Goal: Task Accomplishment & Management: Use online tool/utility

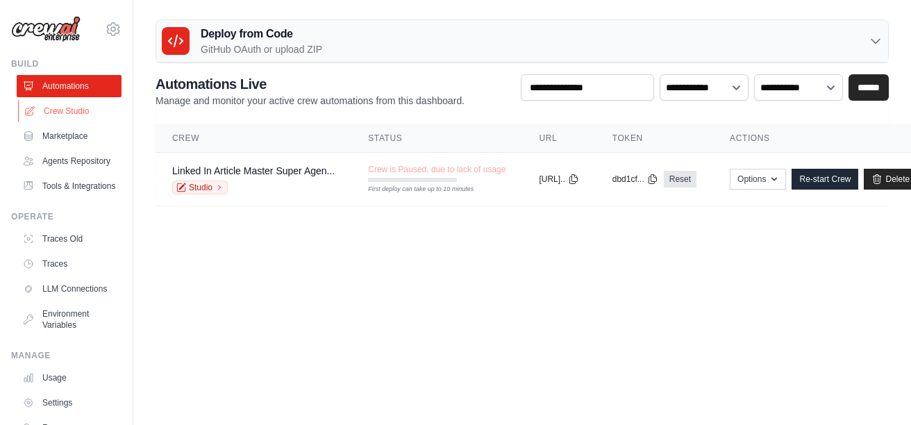
click at [78, 116] on link "Crew Studio" at bounding box center [70, 111] width 105 height 22
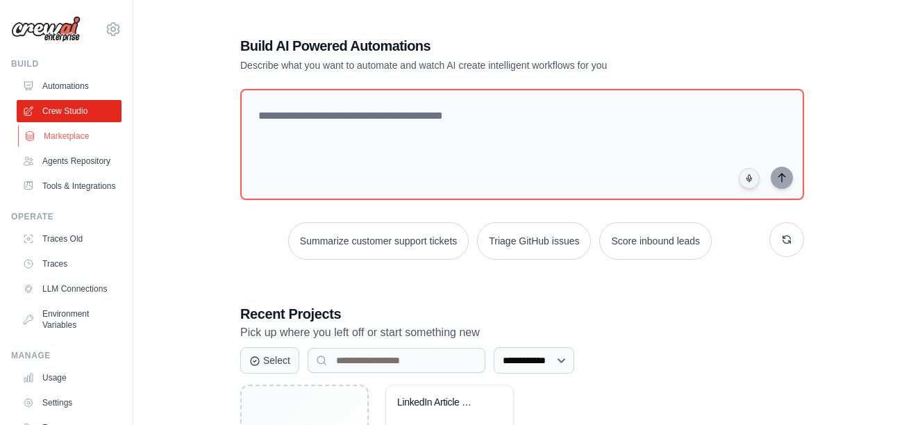
click at [76, 137] on link "Marketplace" at bounding box center [70, 136] width 105 height 22
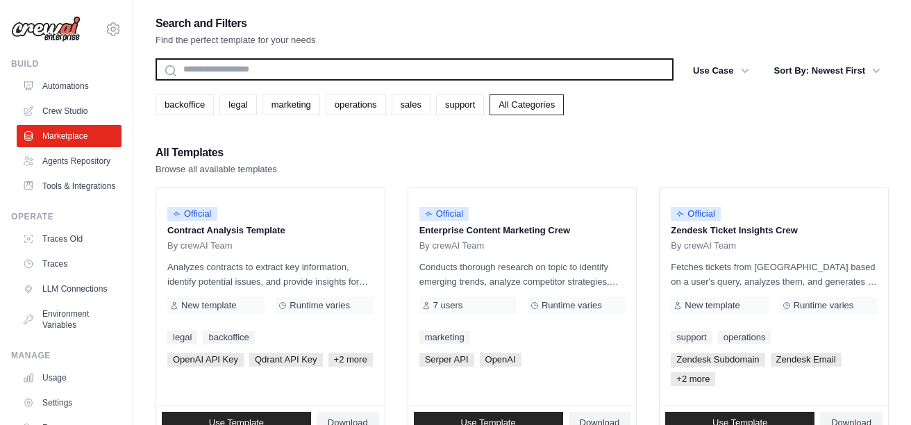
click at [329, 67] on input "text" at bounding box center [415, 69] width 518 height 22
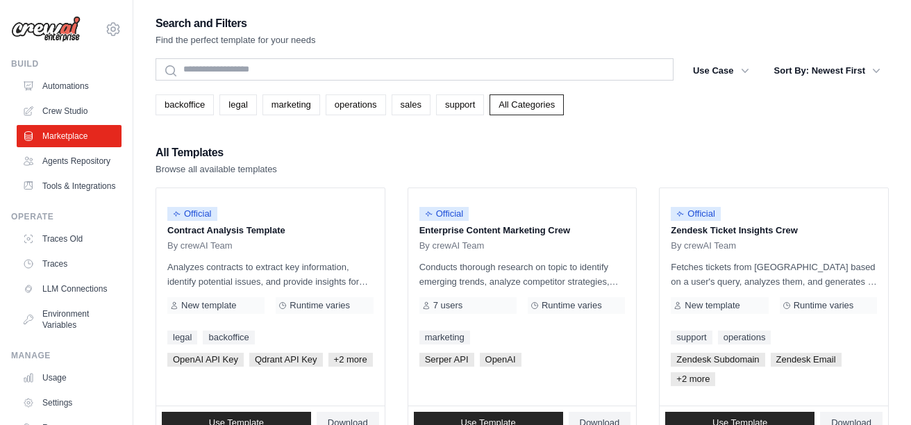
click at [414, 158] on div "All Templates Browse all available templates" at bounding box center [522, 159] width 733 height 33
click at [726, 68] on button "Use Case" at bounding box center [721, 70] width 73 height 25
click at [746, 68] on icon "button" at bounding box center [745, 70] width 14 height 14
click at [811, 69] on button "Sort By: Newest First" at bounding box center [827, 70] width 123 height 25
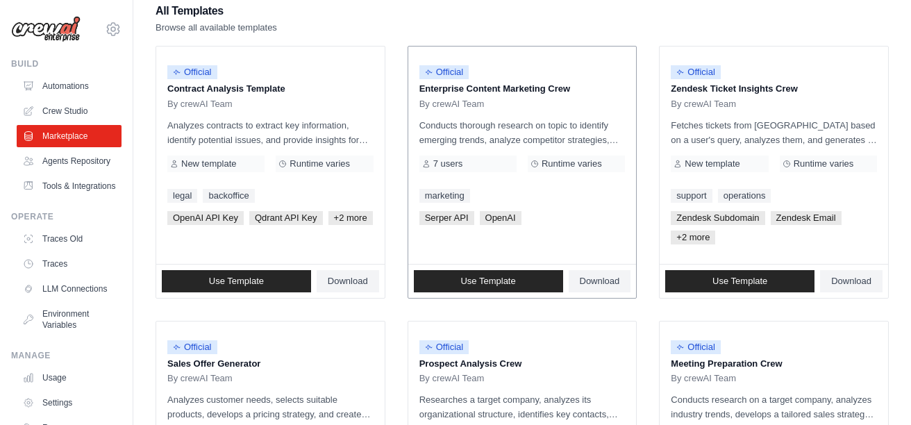
scroll to position [133, 0]
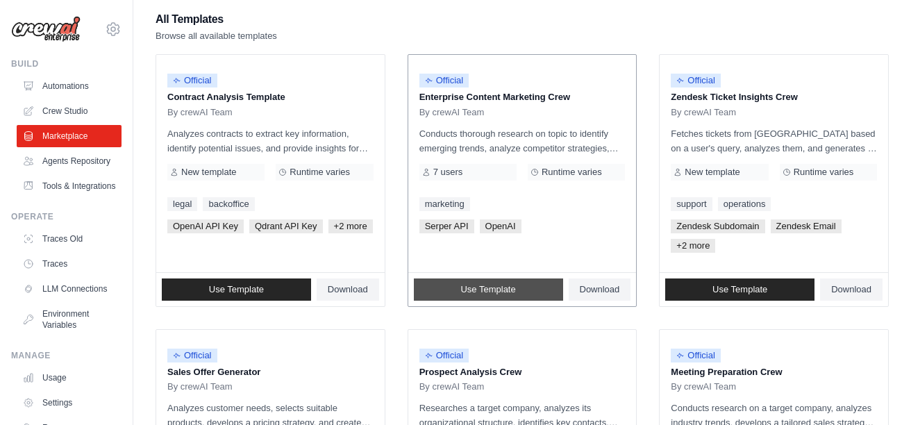
click at [515, 287] on link "Use Template" at bounding box center [488, 289] width 149 height 22
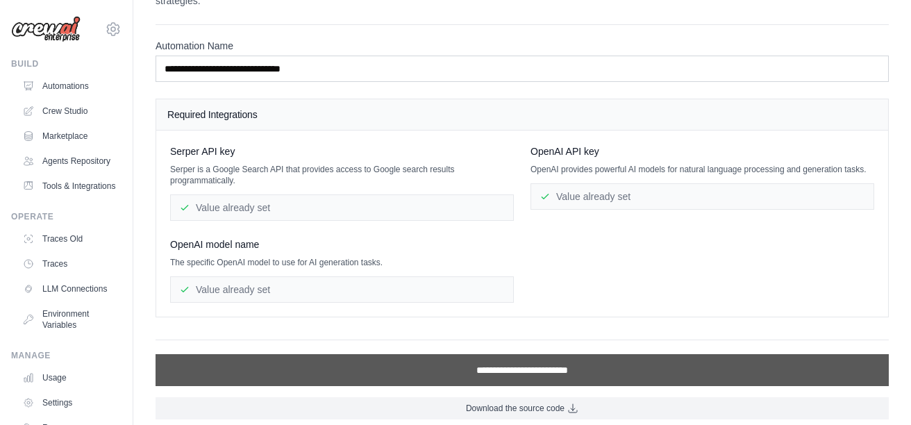
scroll to position [87, 0]
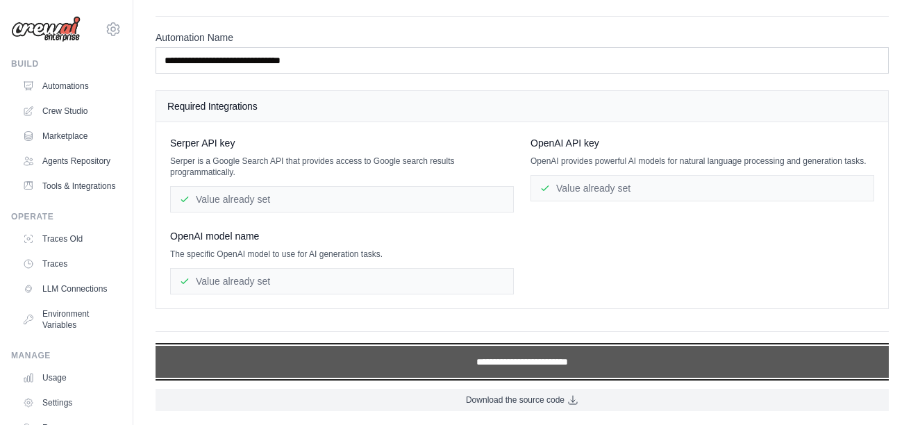
click at [503, 360] on input "**********" at bounding box center [522, 362] width 733 height 32
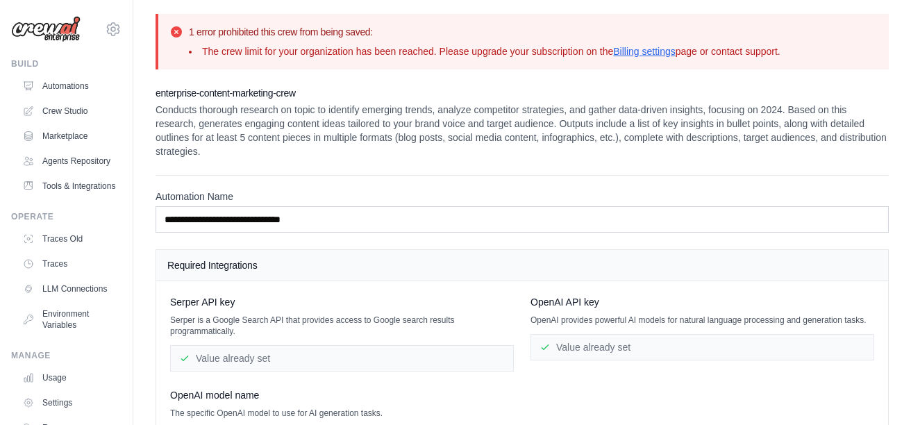
scroll to position [44, 0]
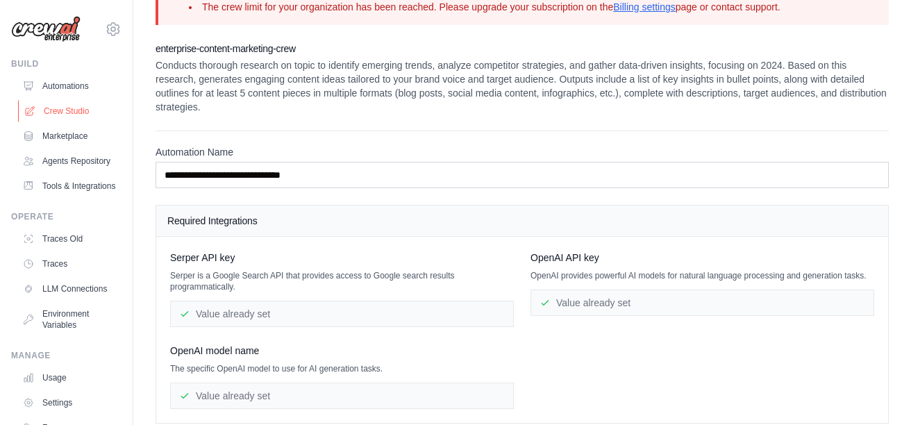
click at [92, 101] on link "Crew Studio" at bounding box center [70, 111] width 105 height 22
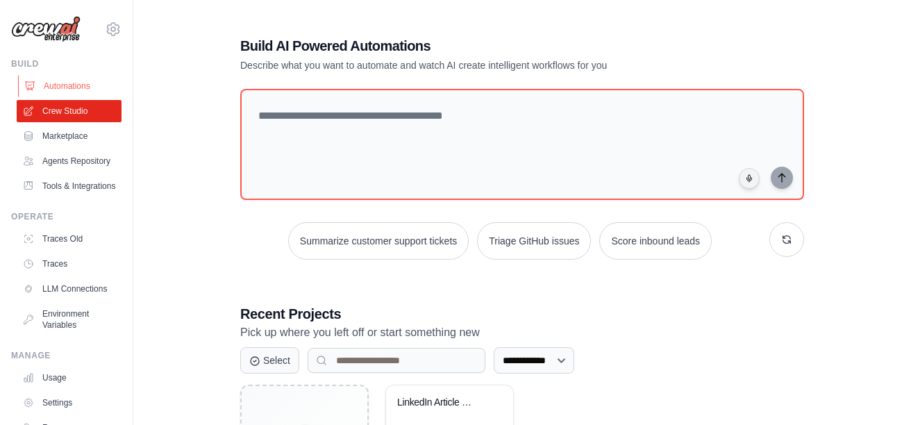
click at [61, 89] on link "Automations" at bounding box center [70, 86] width 105 height 22
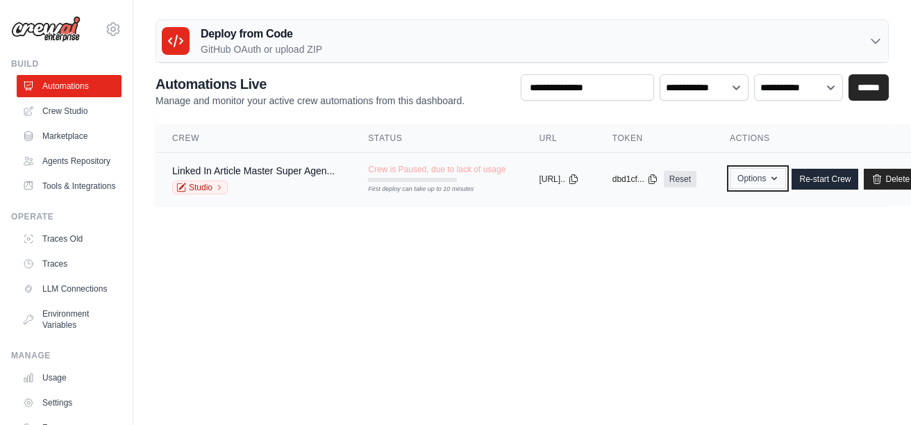
click at [780, 175] on icon "button" at bounding box center [774, 178] width 11 height 11
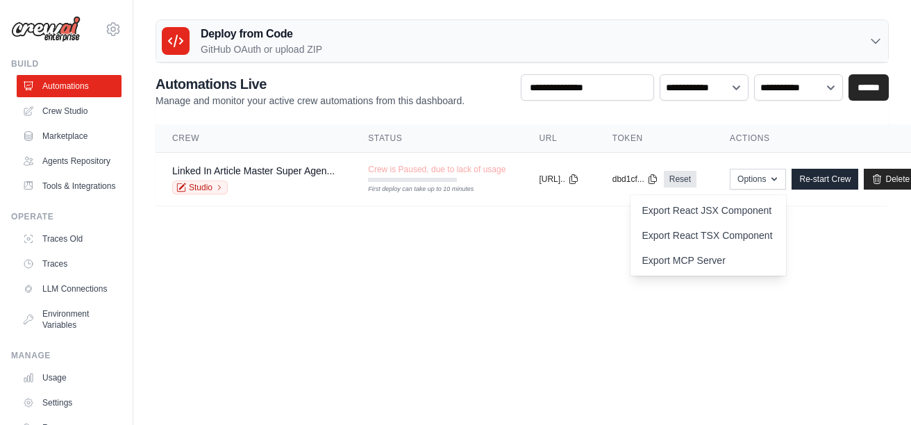
click at [794, 320] on body "[EMAIL_ADDRESS][DOMAIN_NAME] Settings Build Automations" at bounding box center [455, 212] width 911 height 425
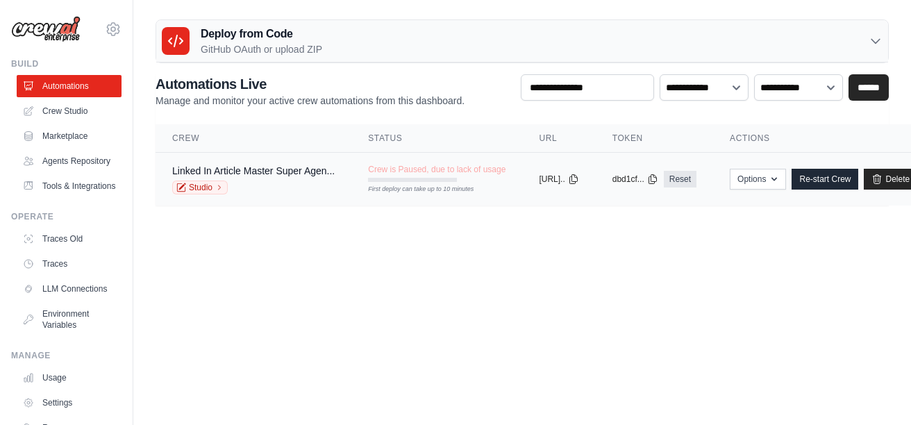
scroll to position [0, 57]
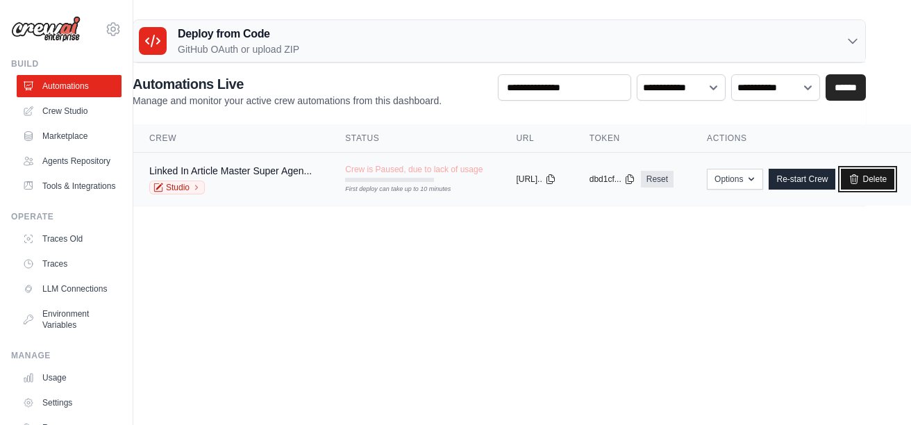
click at [869, 171] on link "Delete" at bounding box center [867, 179] width 53 height 21
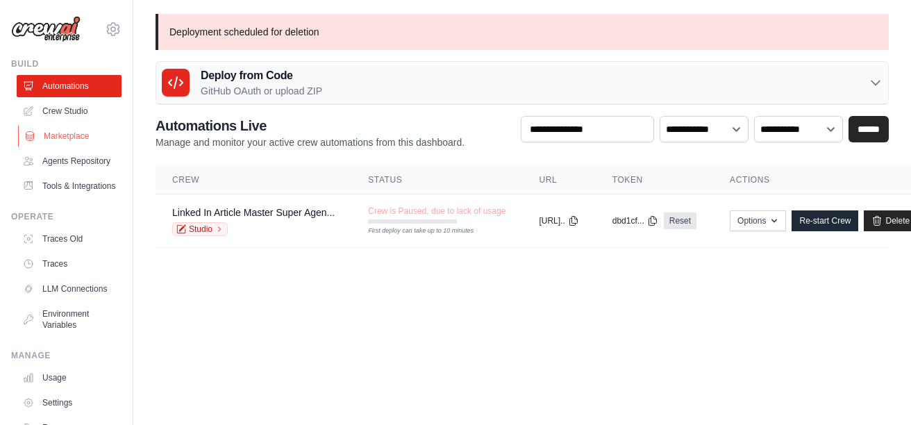
click at [84, 133] on link "Marketplace" at bounding box center [70, 136] width 105 height 22
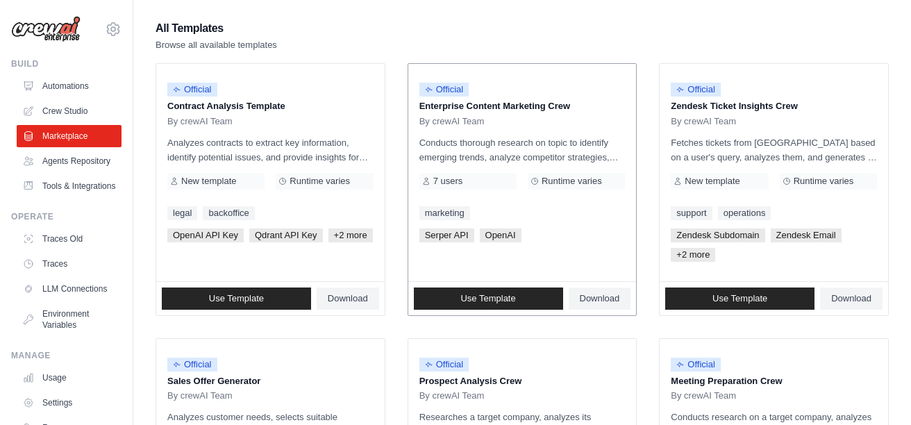
scroll to position [135, 0]
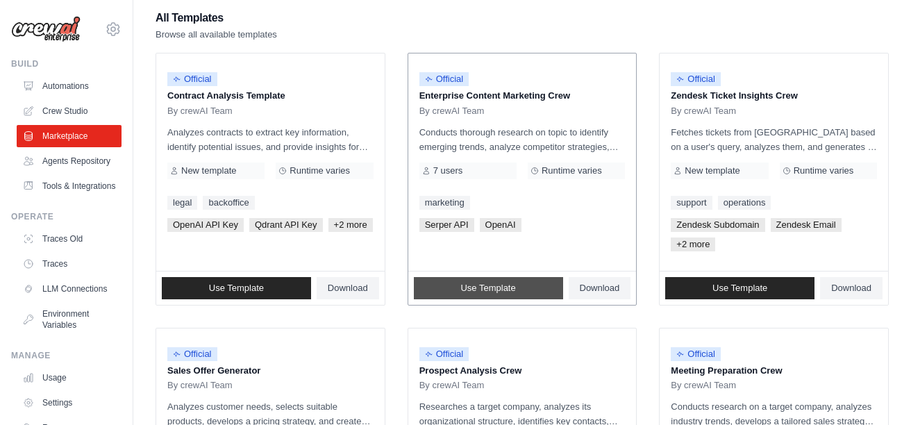
click at [508, 283] on span "Use Template" at bounding box center [487, 288] width 55 height 11
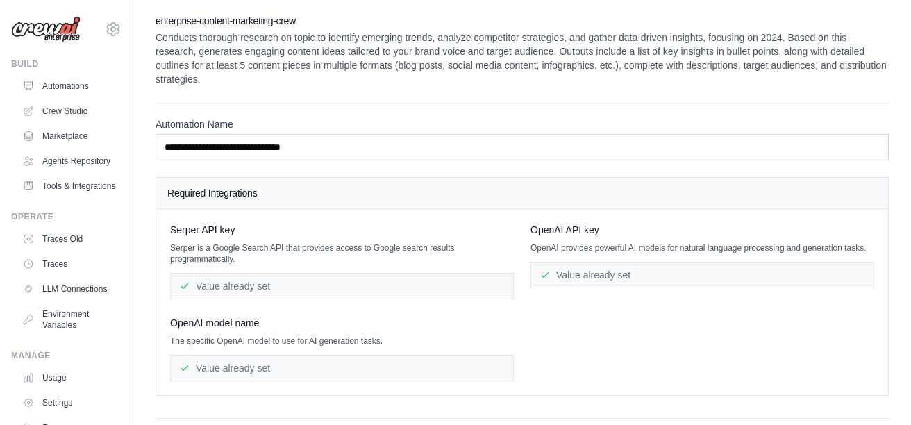
scroll to position [87, 0]
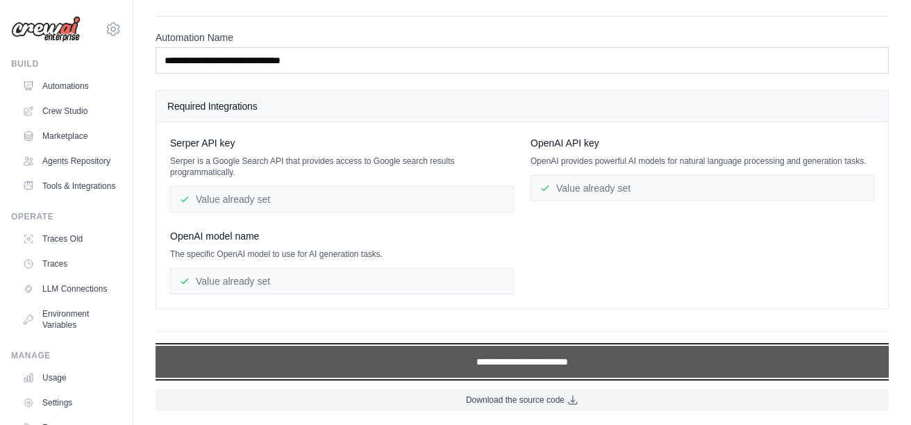
click at [519, 365] on input "**********" at bounding box center [522, 362] width 733 height 32
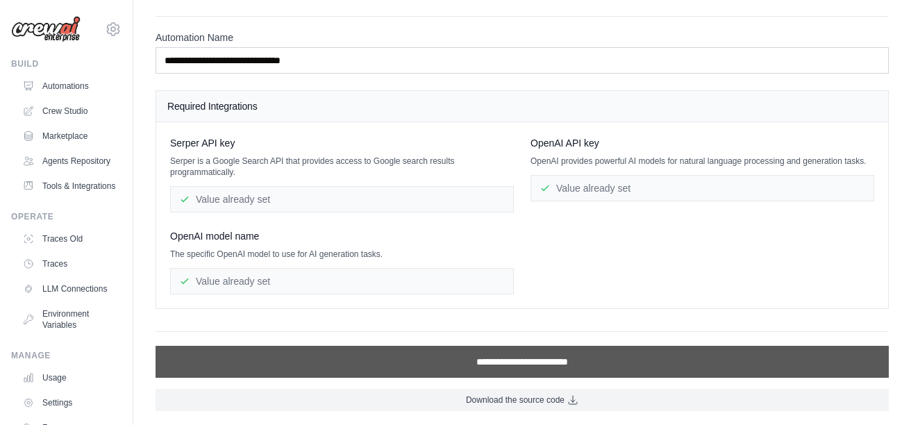
scroll to position [0, 0]
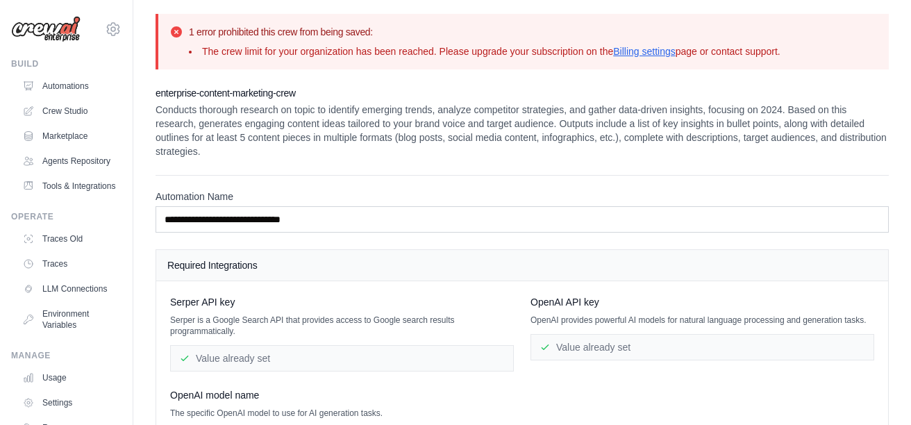
click at [342, 32] on h2 "1 error prohibited this crew from being saved:" at bounding box center [485, 32] width 592 height 14
click at [344, 86] on h2 "enterprise-content-marketing-crew" at bounding box center [522, 93] width 733 height 14
click at [80, 91] on link "Automations" at bounding box center [70, 86] width 105 height 22
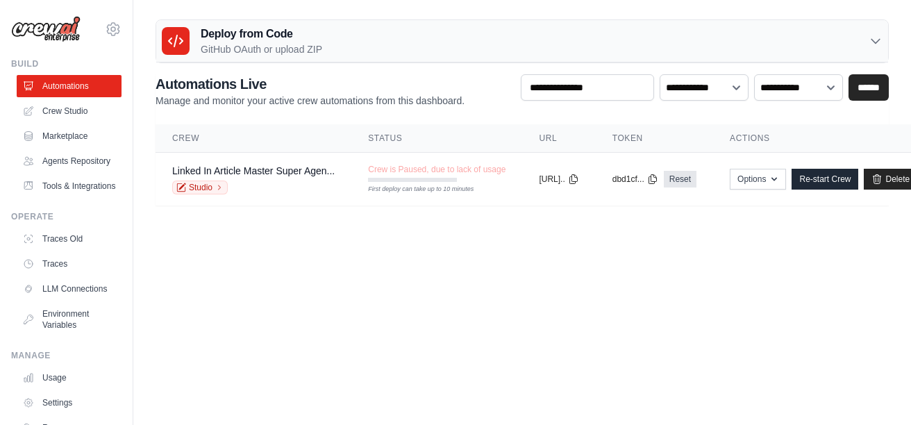
click at [51, 72] on div "Build Automations Crew Studio Marketplace Agents Repository" at bounding box center [66, 127] width 110 height 139
click at [51, 80] on link "Automations" at bounding box center [70, 86] width 105 height 22
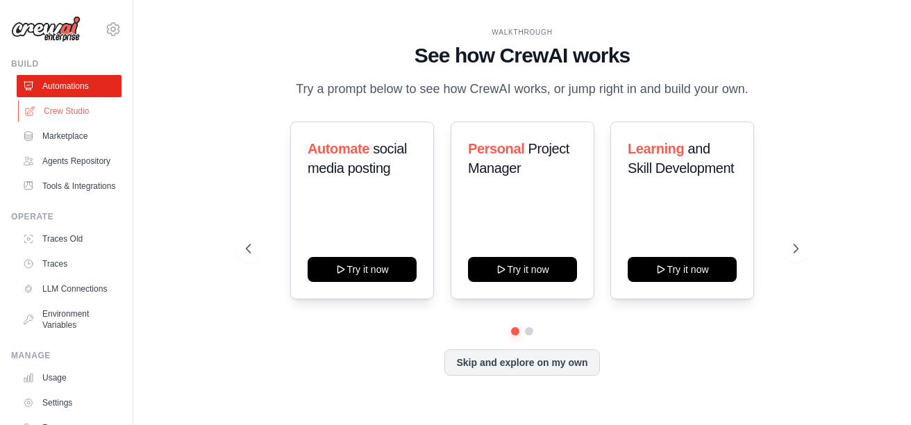
click at [53, 103] on link "Crew Studio" at bounding box center [70, 111] width 105 height 22
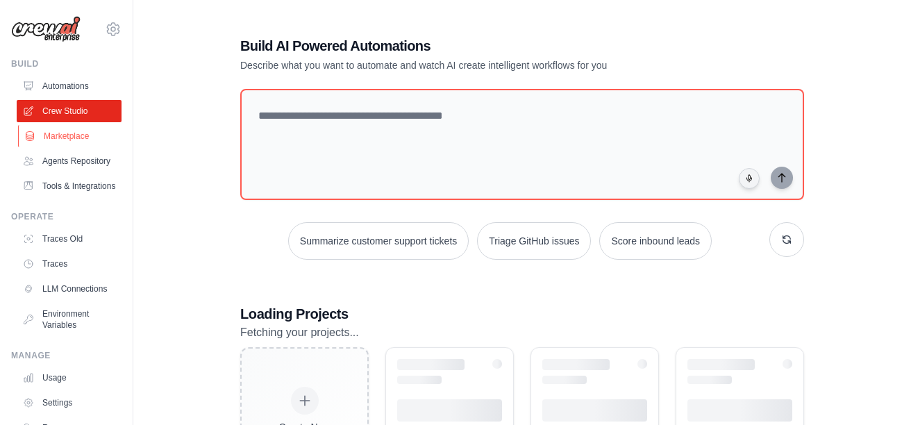
click at [53, 137] on link "Marketplace" at bounding box center [70, 136] width 105 height 22
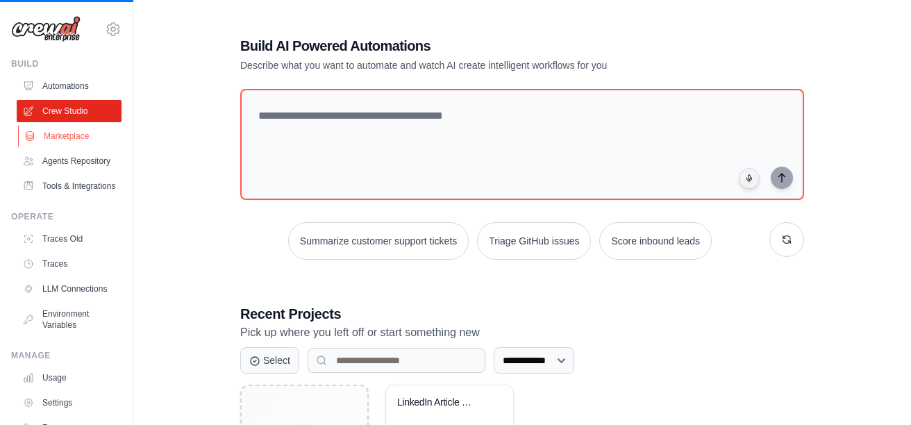
click at [69, 136] on link "Marketplace" at bounding box center [70, 136] width 105 height 22
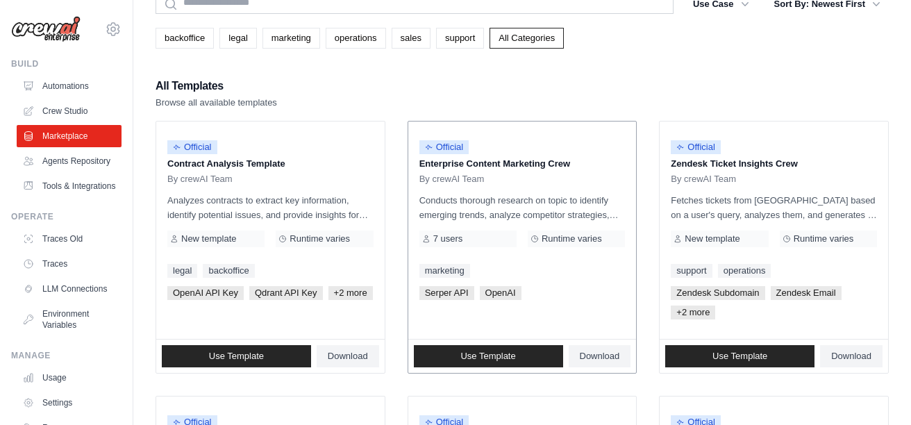
scroll to position [74, 0]
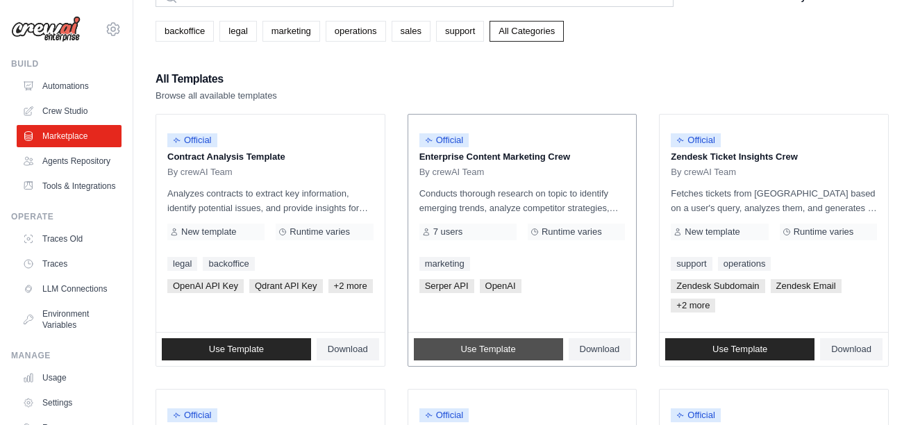
click at [513, 348] on span "Use Template" at bounding box center [487, 349] width 55 height 11
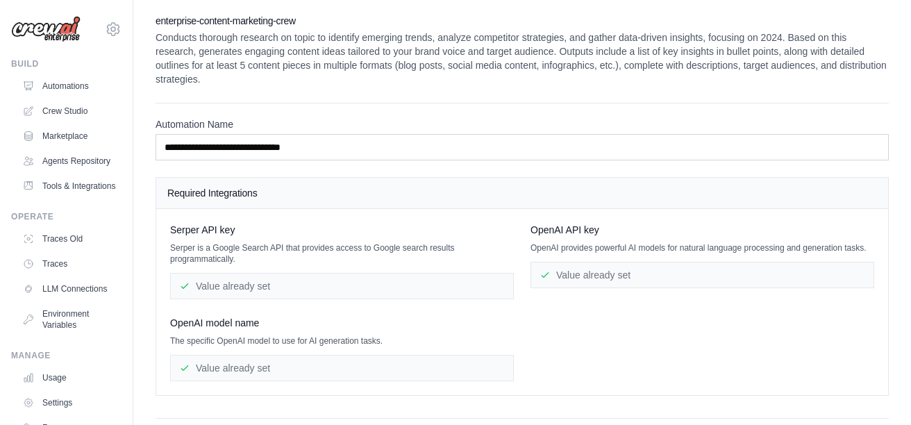
scroll to position [87, 0]
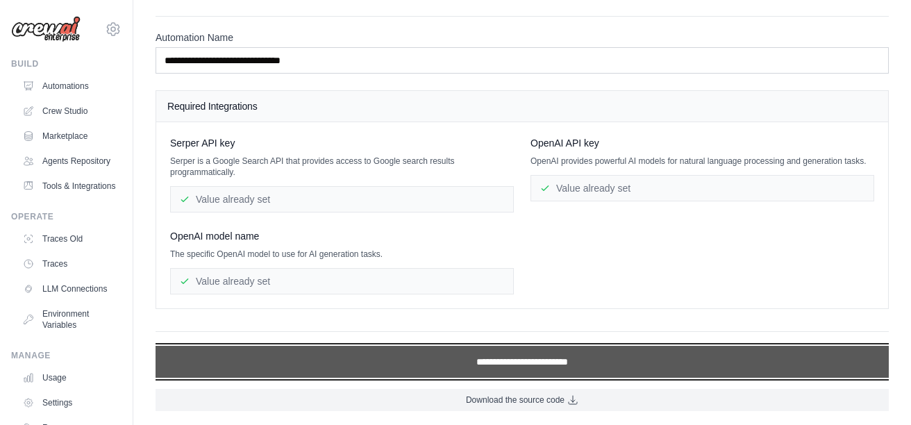
click at [525, 355] on input "**********" at bounding box center [522, 362] width 733 height 32
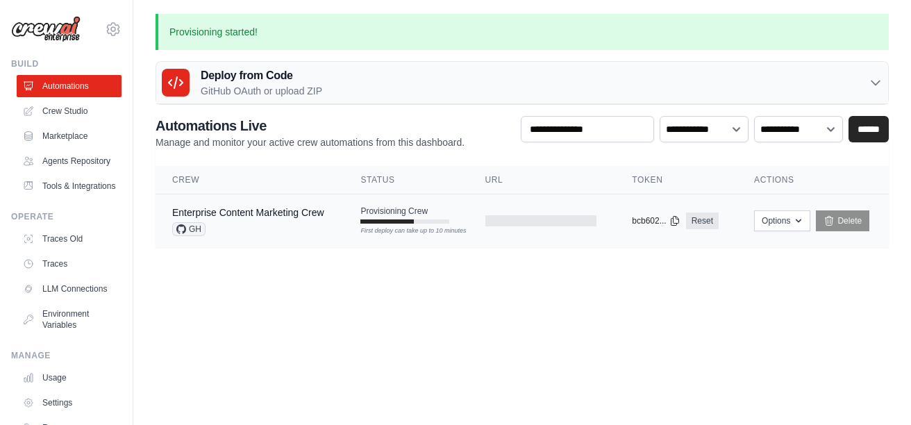
click at [491, 223] on div at bounding box center [540, 220] width 111 height 11
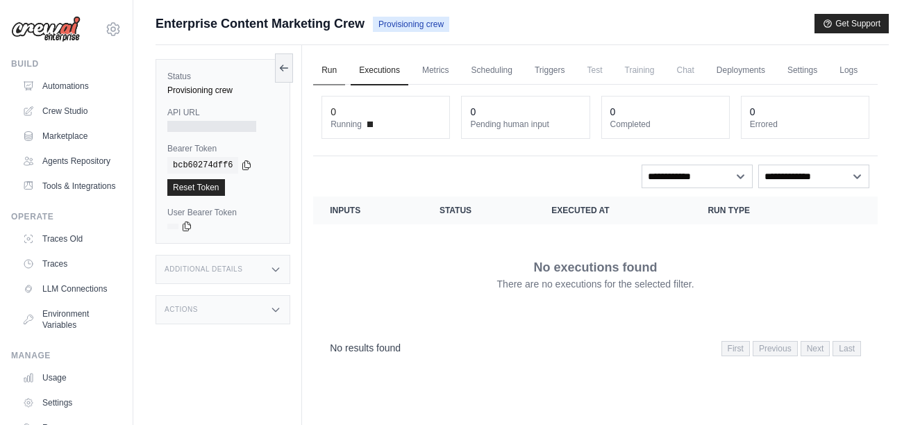
click at [316, 74] on link "Run" at bounding box center [329, 70] width 32 height 29
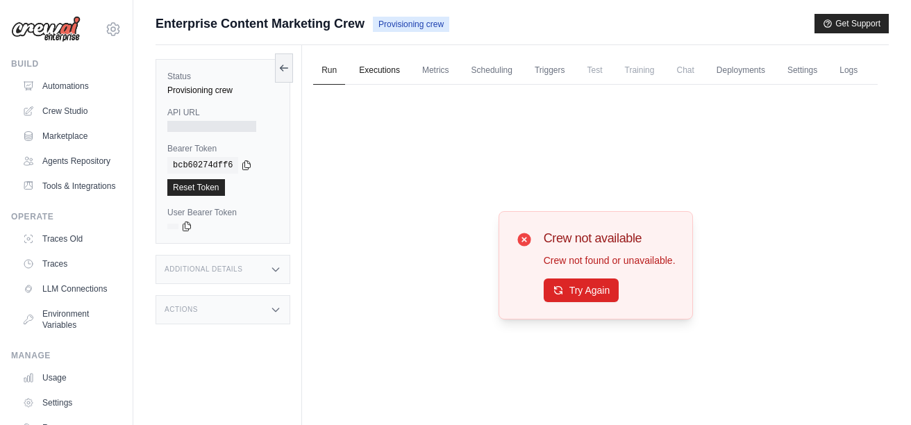
click at [377, 70] on link "Executions" at bounding box center [380, 70] width 58 height 29
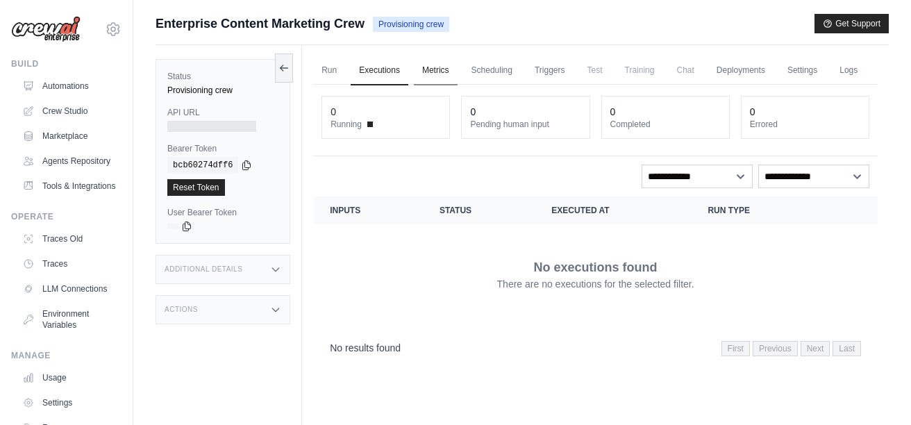
click at [422, 69] on link "Metrics" at bounding box center [436, 70] width 44 height 29
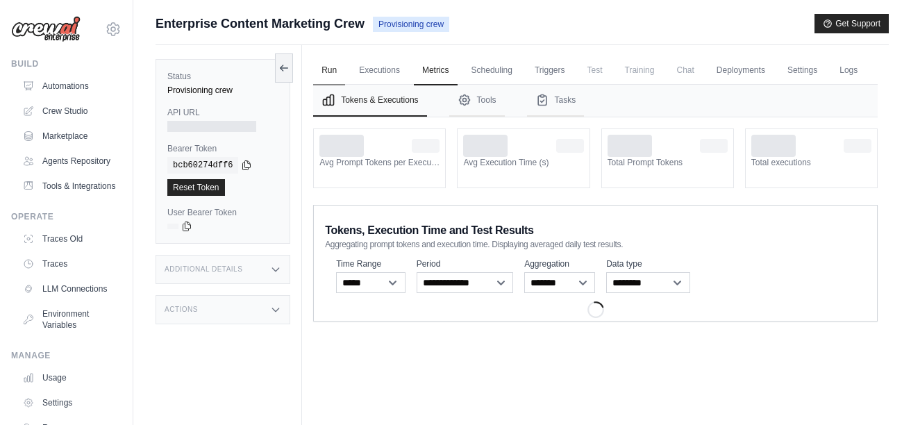
click at [336, 67] on link "Run" at bounding box center [329, 70] width 32 height 29
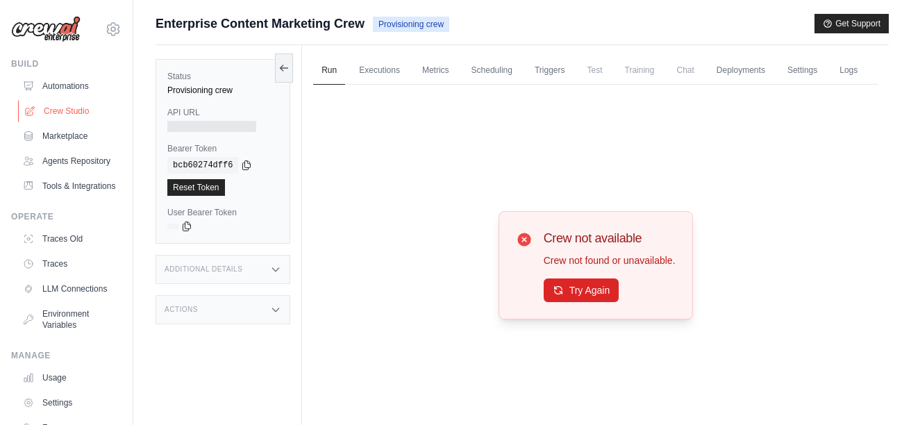
click at [55, 100] on link "Crew Studio" at bounding box center [70, 111] width 105 height 22
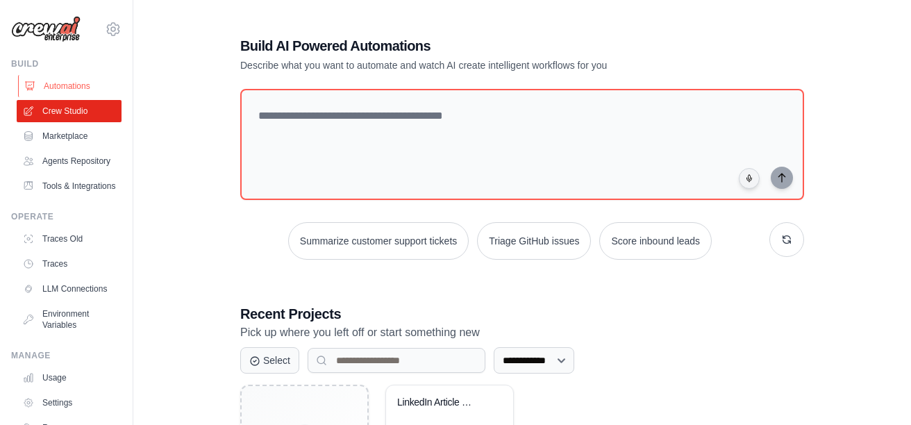
click at [62, 77] on link "Automations" at bounding box center [70, 86] width 105 height 22
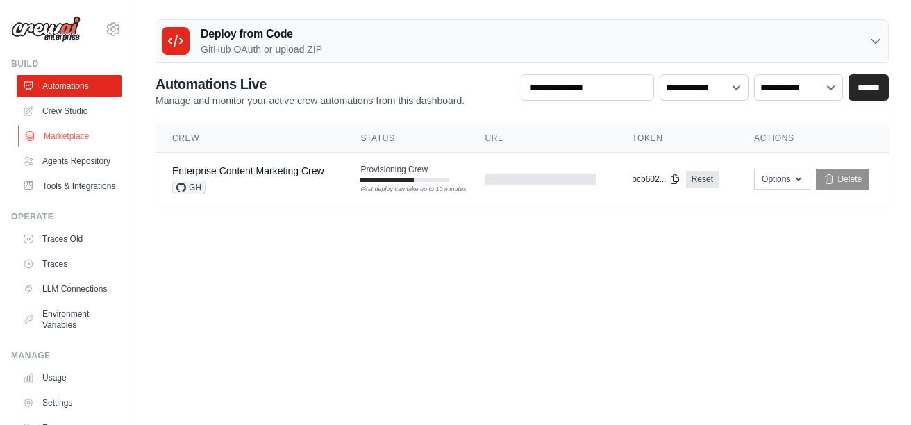
click at [63, 131] on link "Marketplace" at bounding box center [70, 136] width 105 height 22
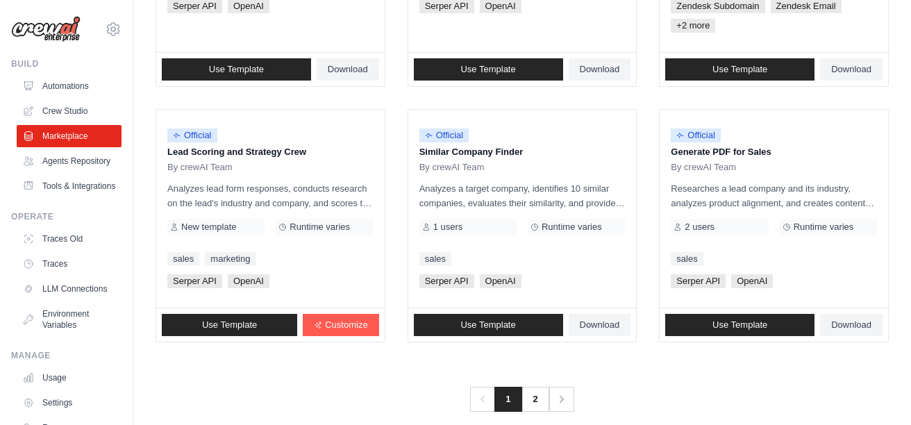
scroll to position [901, 0]
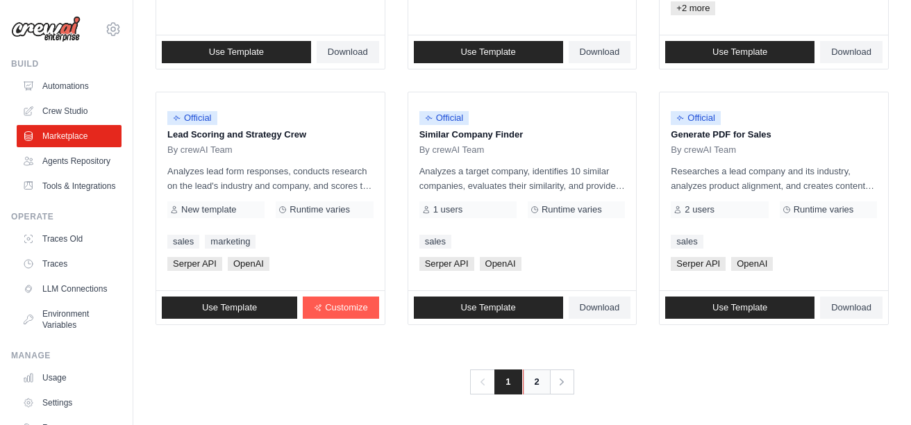
click at [528, 378] on link "2" at bounding box center [537, 381] width 28 height 25
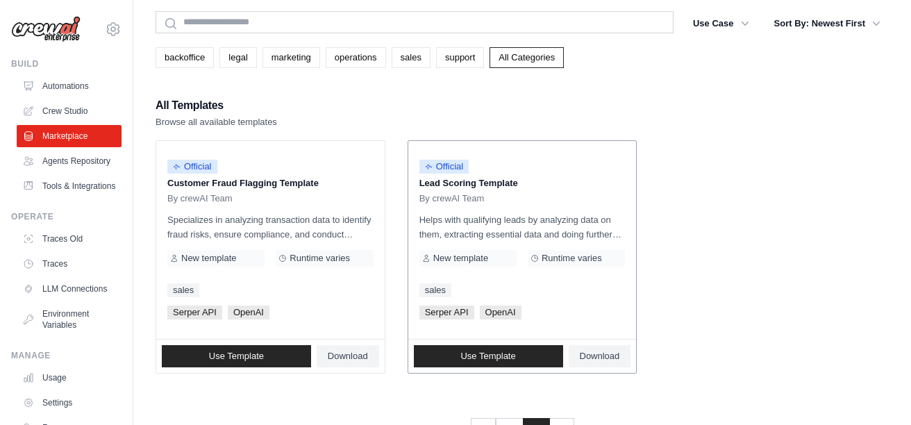
scroll to position [55, 0]
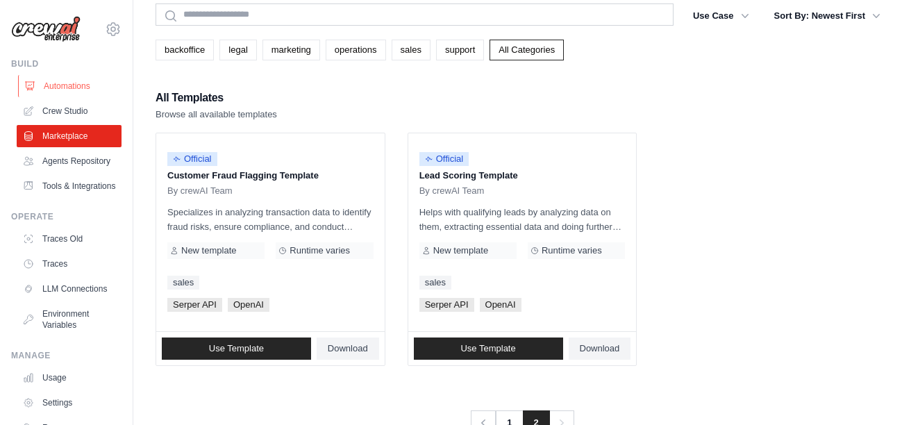
click at [88, 86] on link "Automations" at bounding box center [70, 86] width 105 height 22
